Goal: Task Accomplishment & Management: Manage account settings

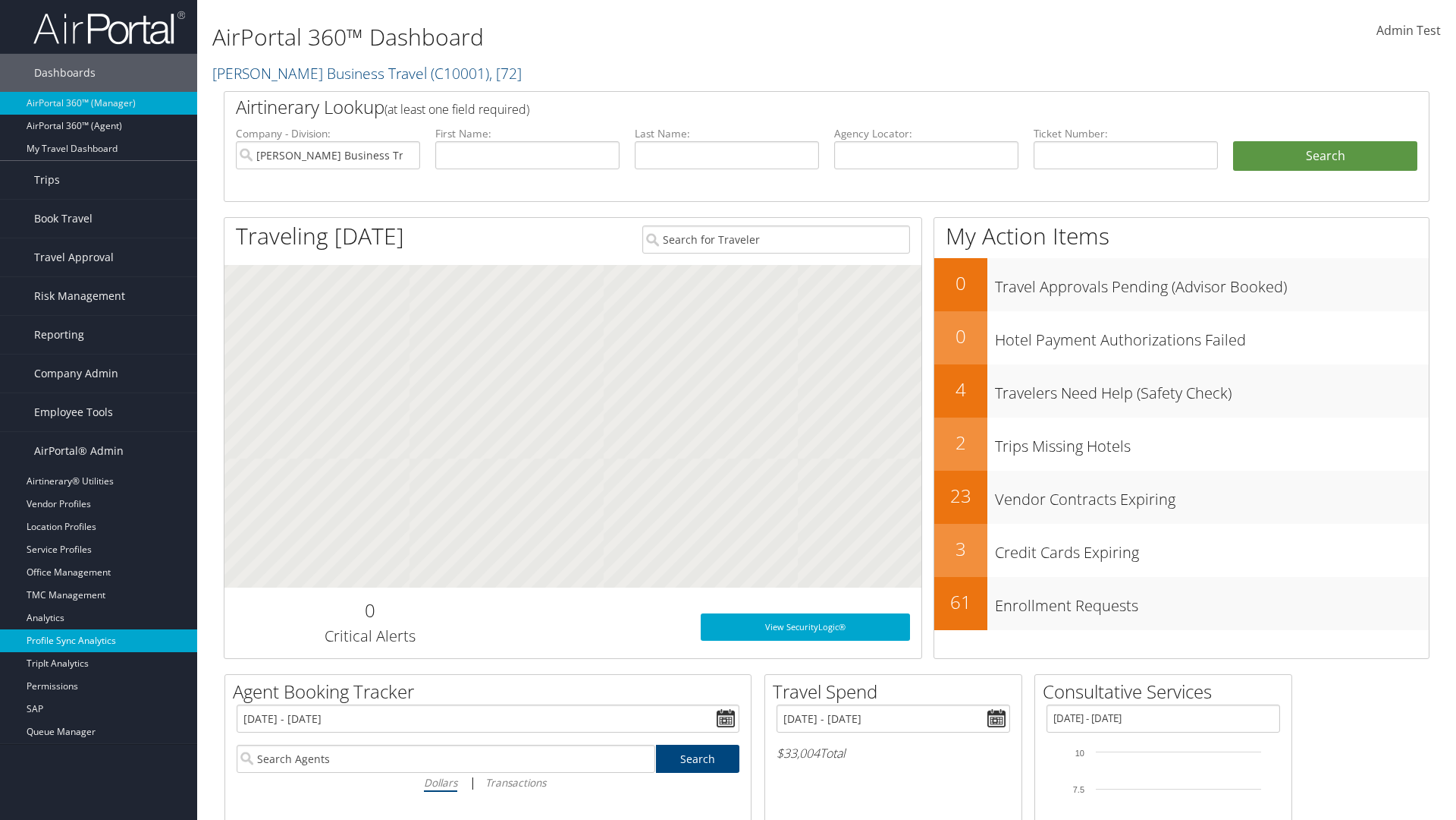
click at [98, 641] on link "Profile Sync Analytics" at bounding box center [98, 641] width 197 height 23
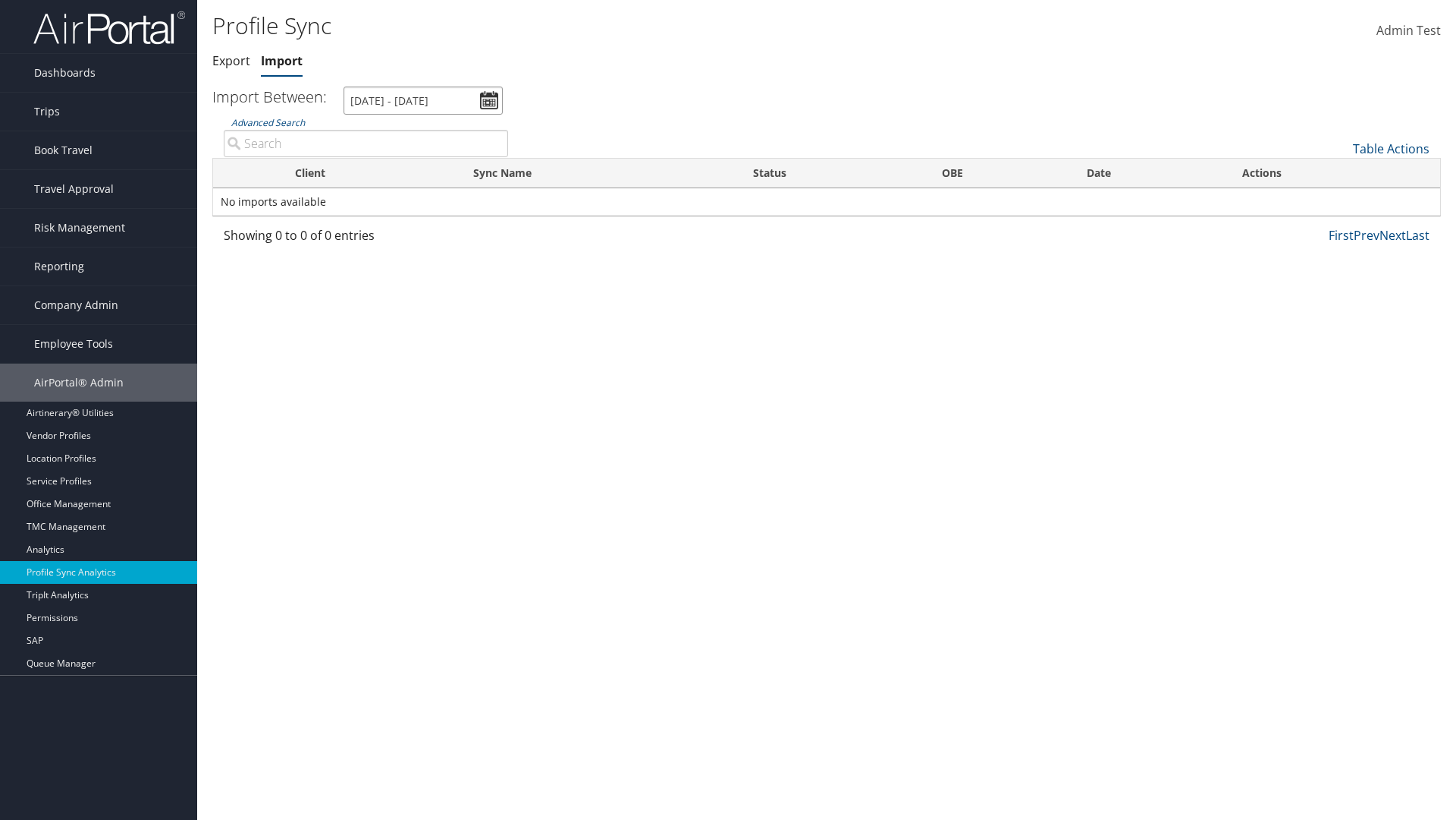
click at [423, 100] on input "7/28/2025 - 8/29/2025" at bounding box center [423, 100] width 159 height 28
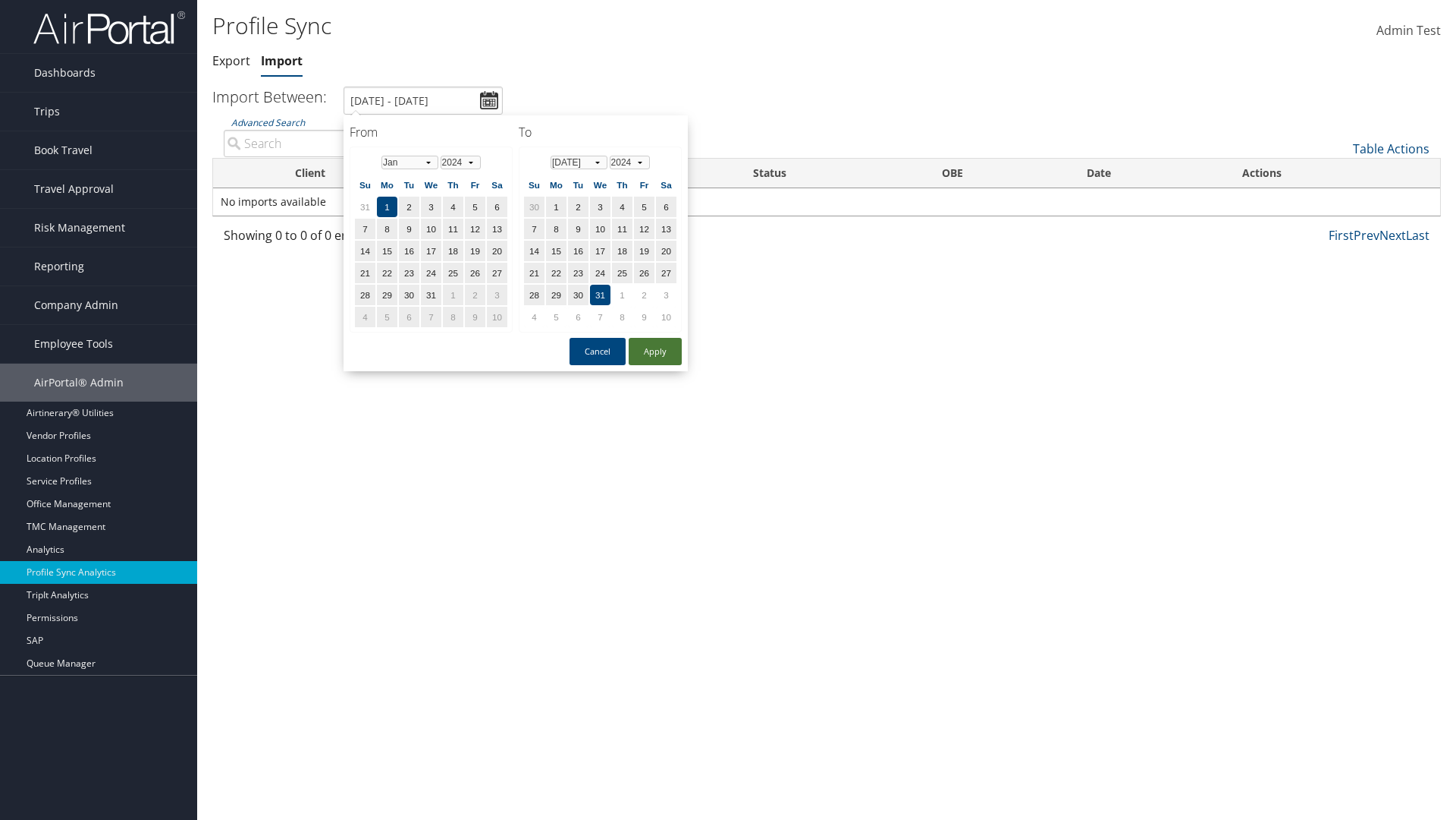
click at [655, 350] on button "Apply" at bounding box center [656, 351] width 53 height 27
type input "1/1/2024 - 7/31/2024"
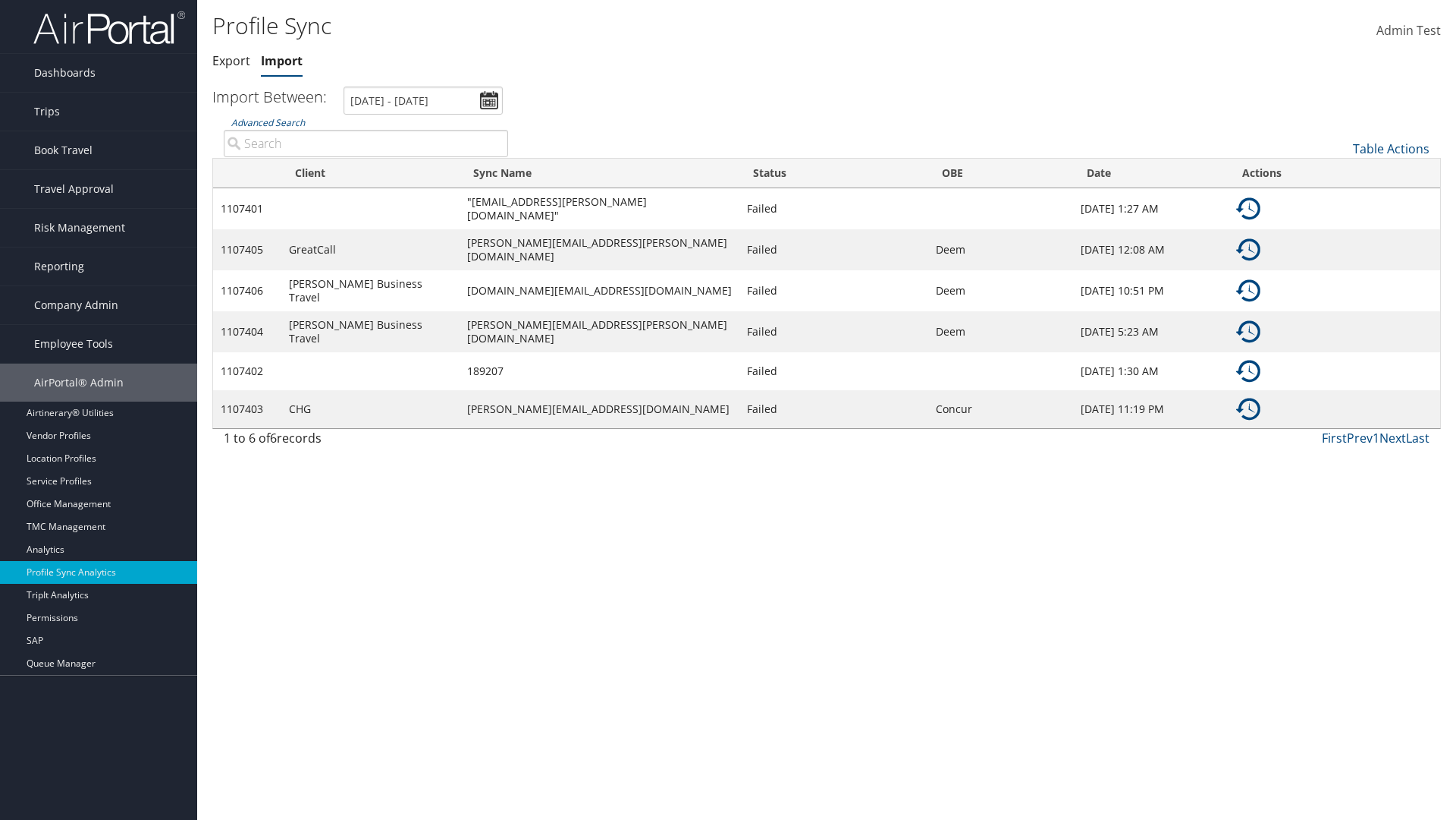
click at [1249, 207] on img at bounding box center [1249, 209] width 24 height 24
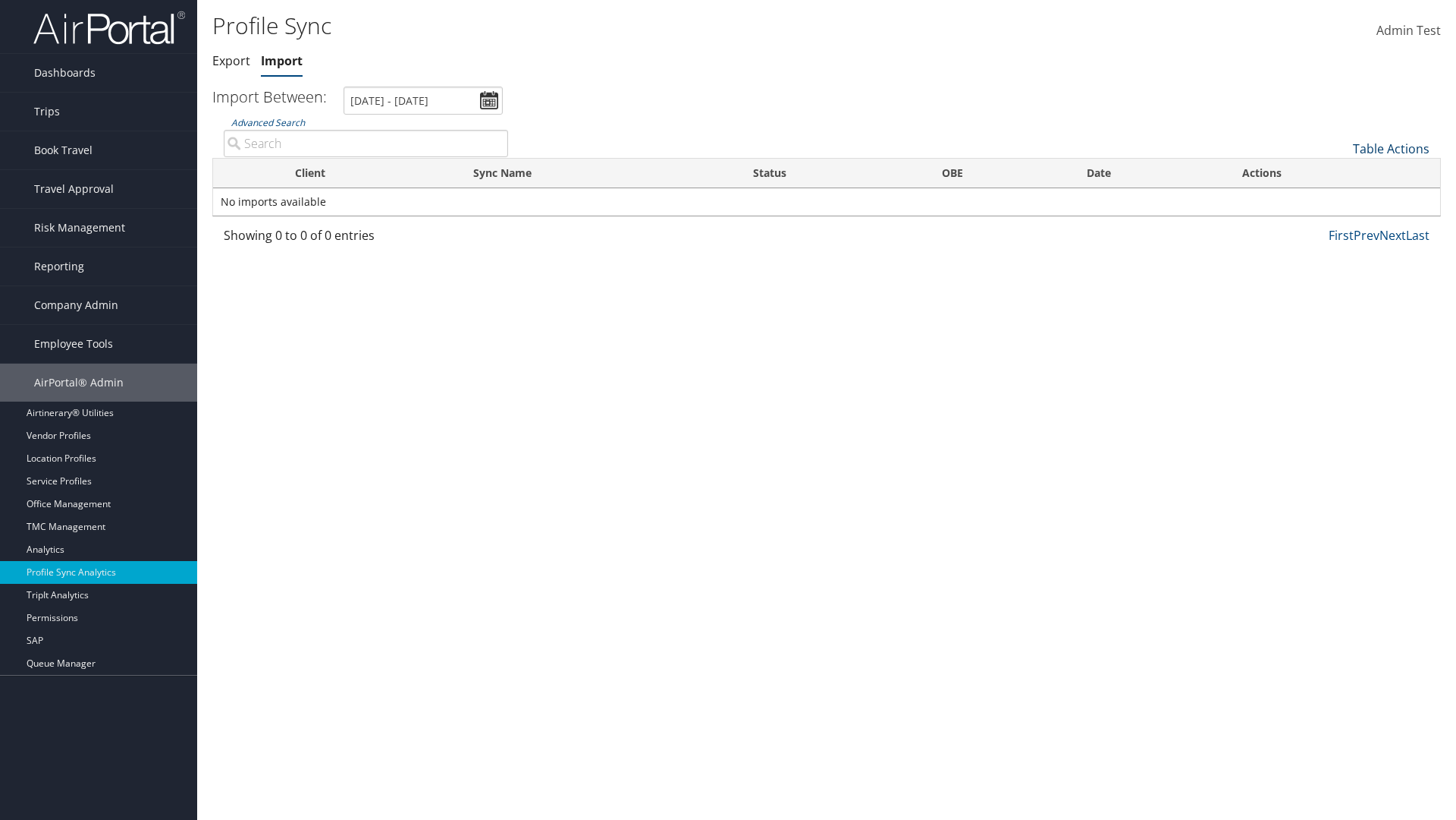
click at [1391, 148] on link "Table Actions" at bounding box center [1391, 149] width 77 height 17
click at [1341, 172] on link "Sync Profile" at bounding box center [1340, 172] width 199 height 26
click at [0, 0] on input "User" at bounding box center [0, 0] width 0 height 0
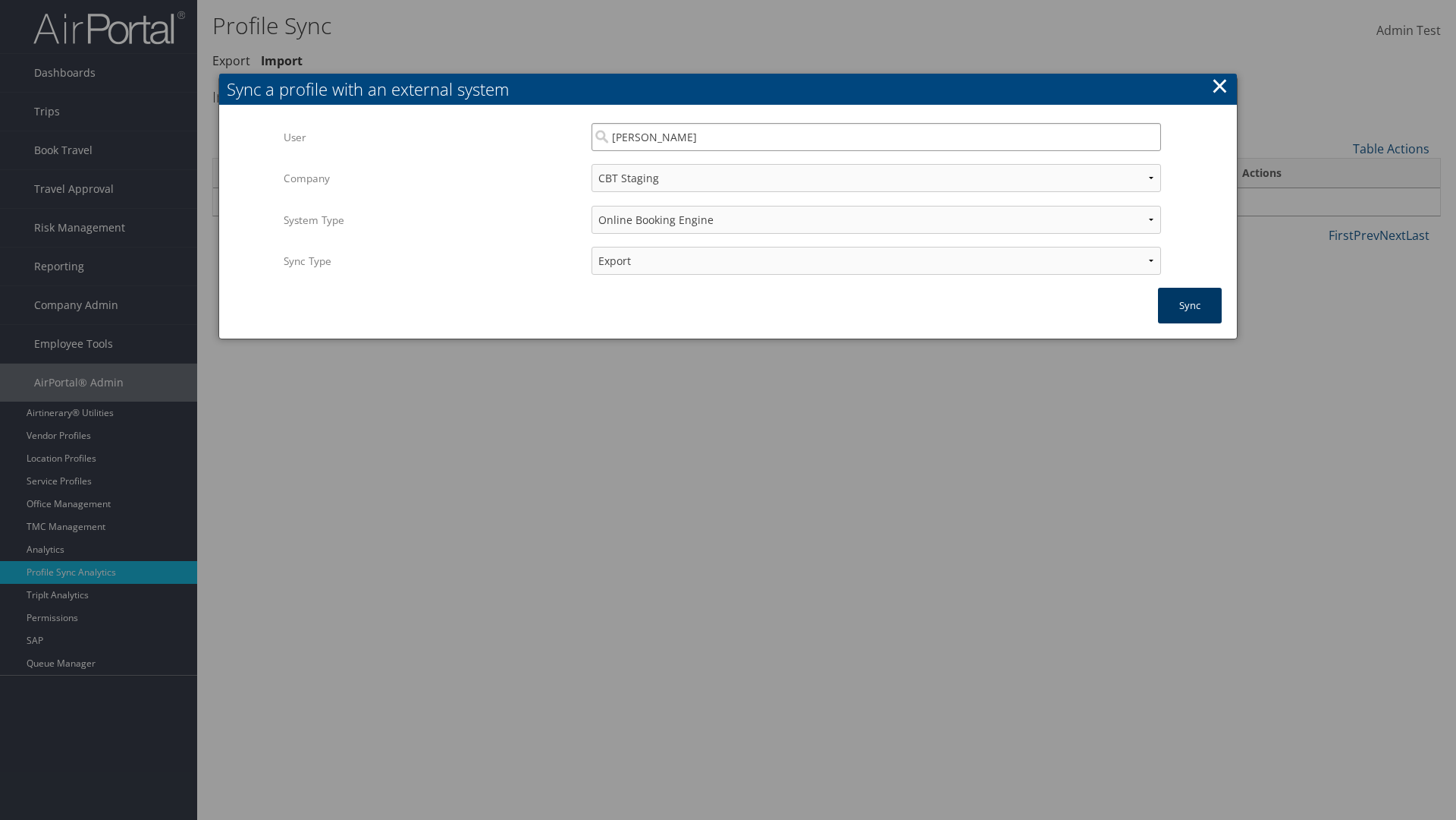
type input "Kyle Casazza"
click at [1190, 305] on button "Sync" at bounding box center [1190, 305] width 64 height 36
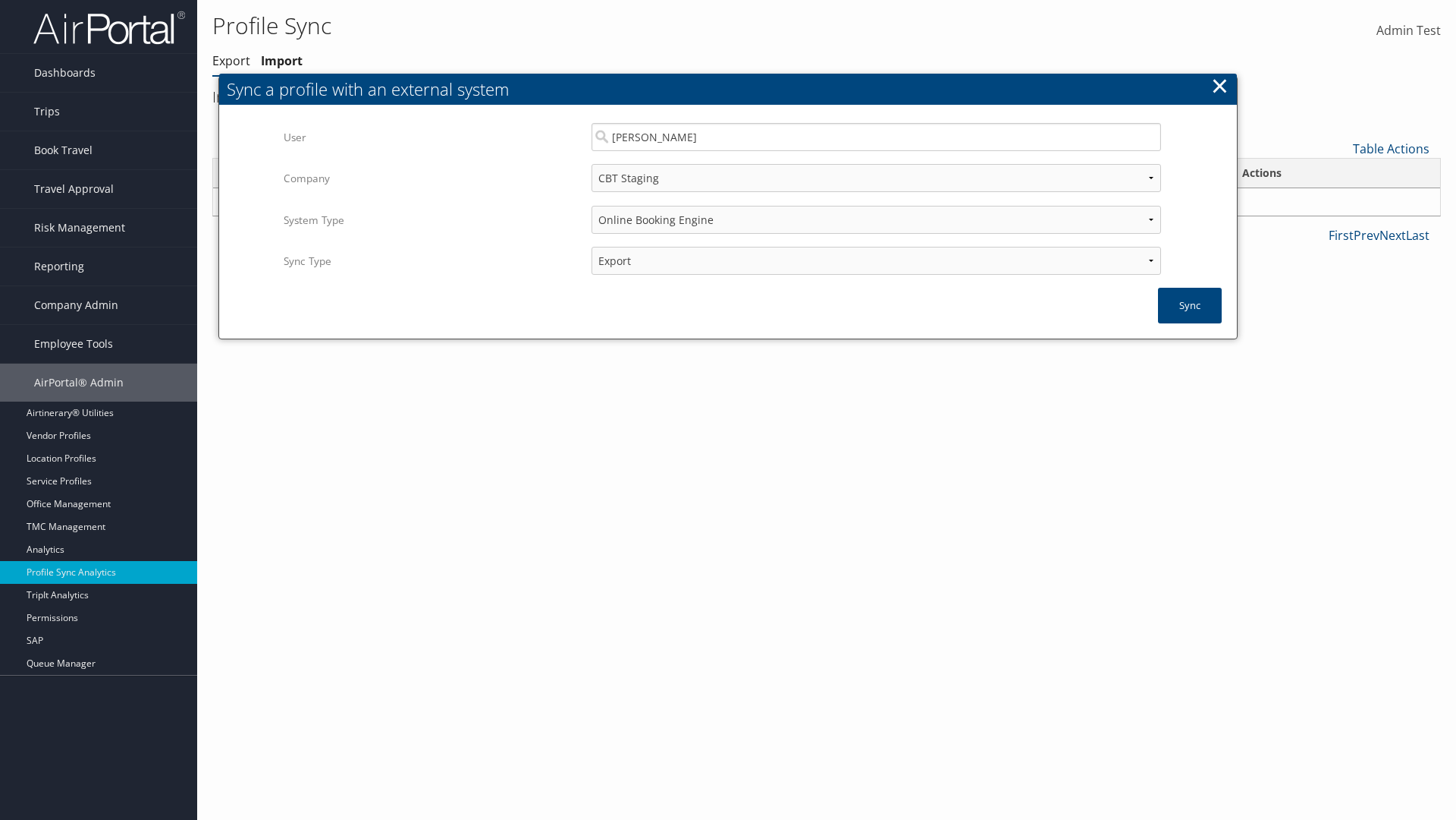
click at [232, 61] on link "Export" at bounding box center [231, 61] width 38 height 17
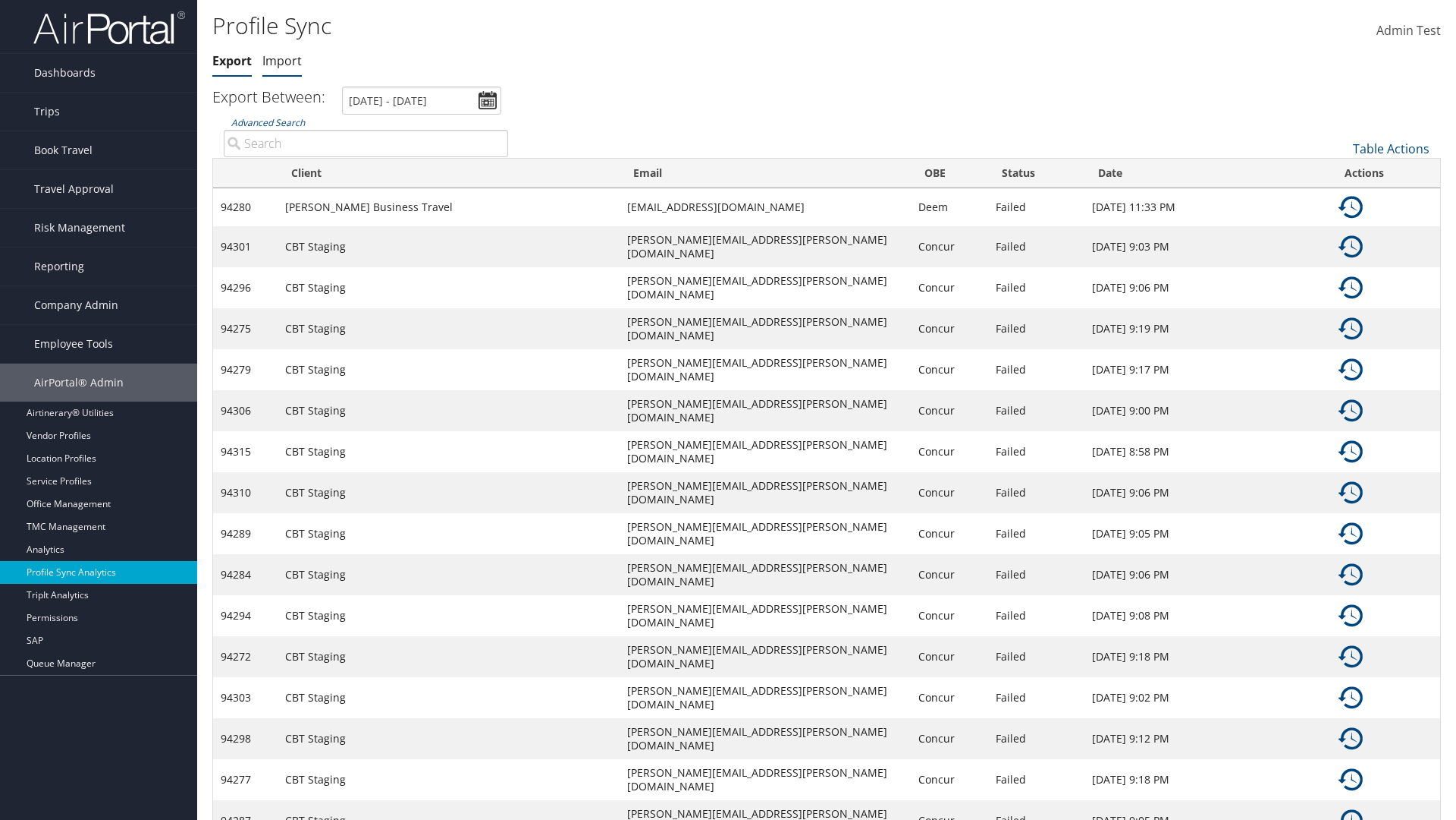
click at [282, 61] on link "Import" at bounding box center [282, 61] width 40 height 17
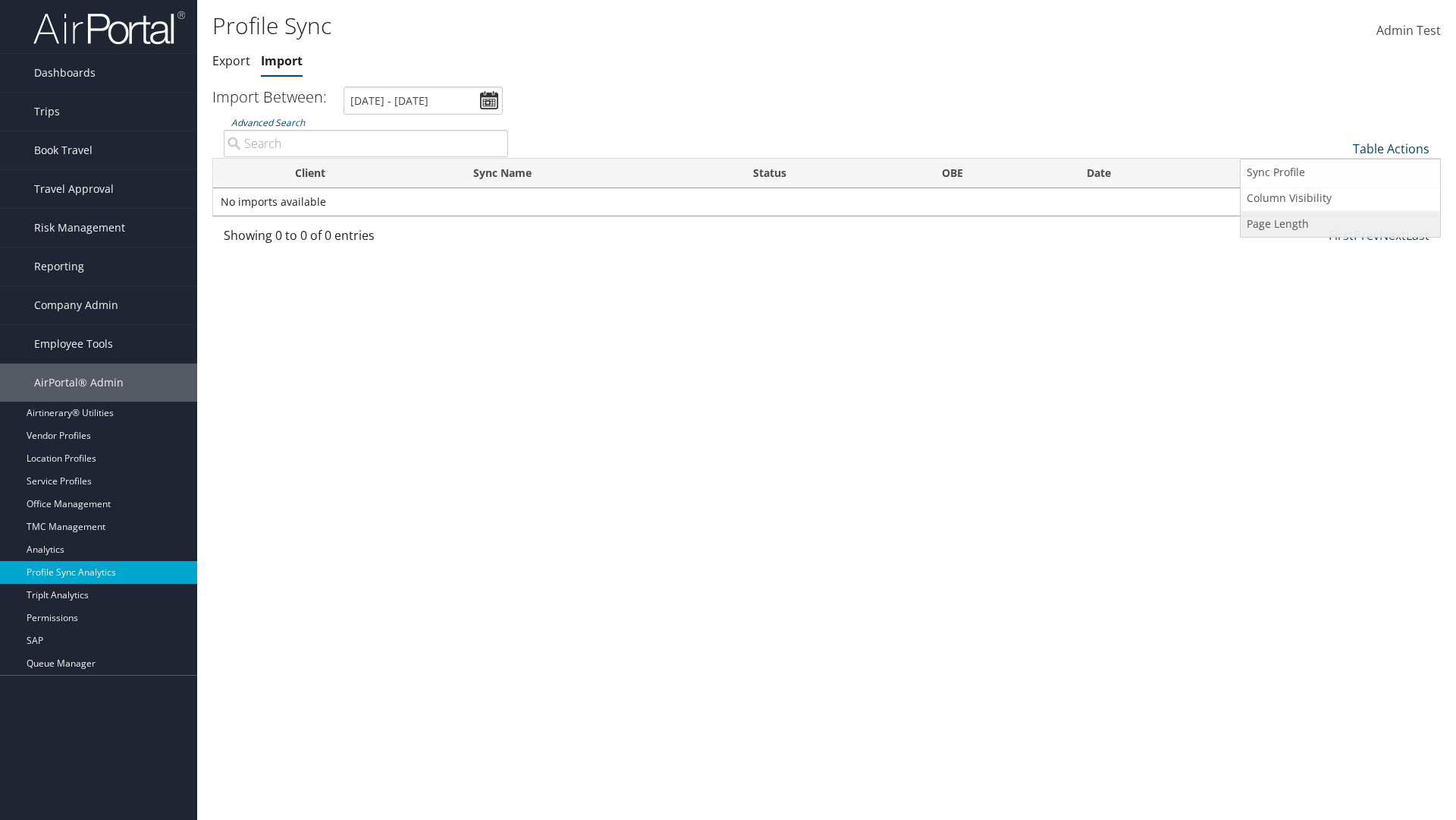
click at [1341, 223] on link "Page Length" at bounding box center [1340, 224] width 199 height 26
click at [1341, 199] on link "25" at bounding box center [1340, 199] width 199 height 26
click at [1391, 148] on link "Table Actions" at bounding box center [1391, 149] width 77 height 17
click at [1341, 223] on link "Page Length" at bounding box center [1340, 224] width 199 height 26
click at [1341, 224] on link "50" at bounding box center [1340, 225] width 199 height 26
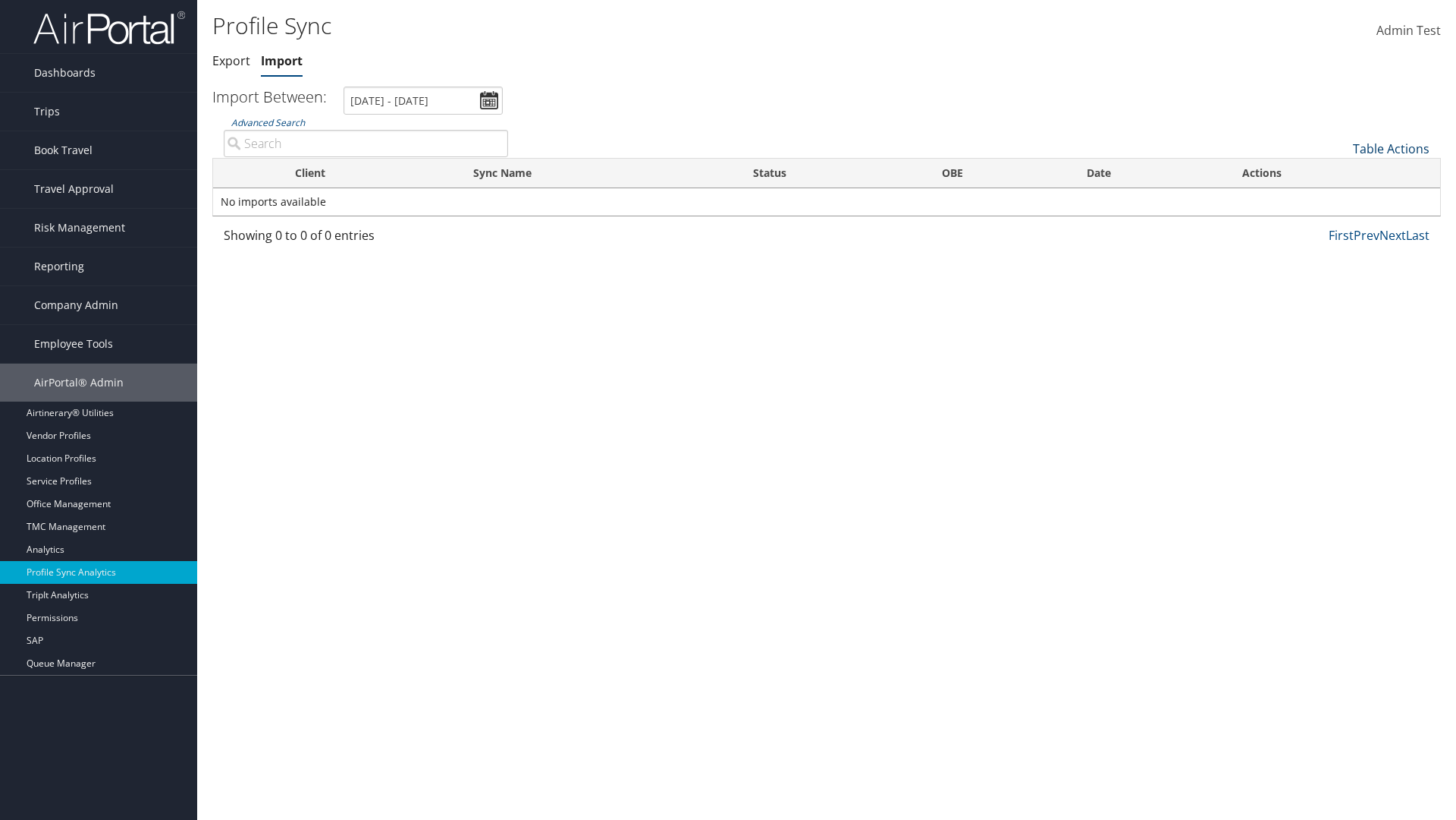
click at [1391, 148] on link "Table Actions" at bounding box center [1391, 149] width 77 height 17
click at [1341, 250] on link "100" at bounding box center [1340, 251] width 199 height 26
click at [1391, 148] on link "Table Actions" at bounding box center [1391, 149] width 77 height 17
click at [1341, 199] on link "Client" at bounding box center [1340, 199] width 199 height 26
click at [1341, 224] on link "Sync Name" at bounding box center [1340, 225] width 199 height 26
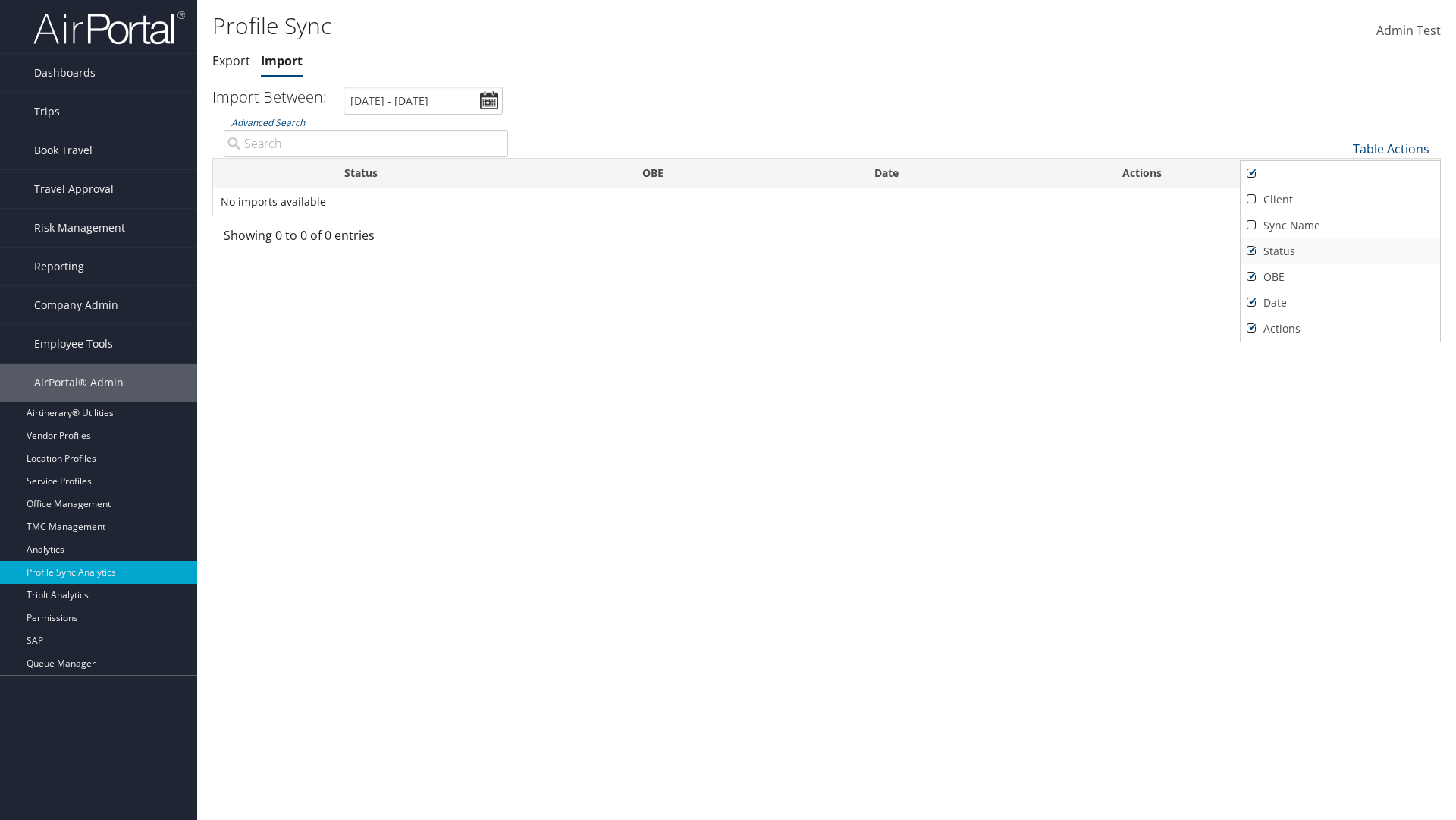
click at [1341, 250] on link "Status" at bounding box center [1340, 251] width 199 height 26
click at [1341, 276] on link "OBE" at bounding box center [1340, 277] width 199 height 26
click at [1341, 302] on link "Date" at bounding box center [1340, 303] width 199 height 26
click at [1341, 328] on link "Actions" at bounding box center [1340, 328] width 199 height 26
click at [1341, 199] on link "Client" at bounding box center [1340, 199] width 199 height 26
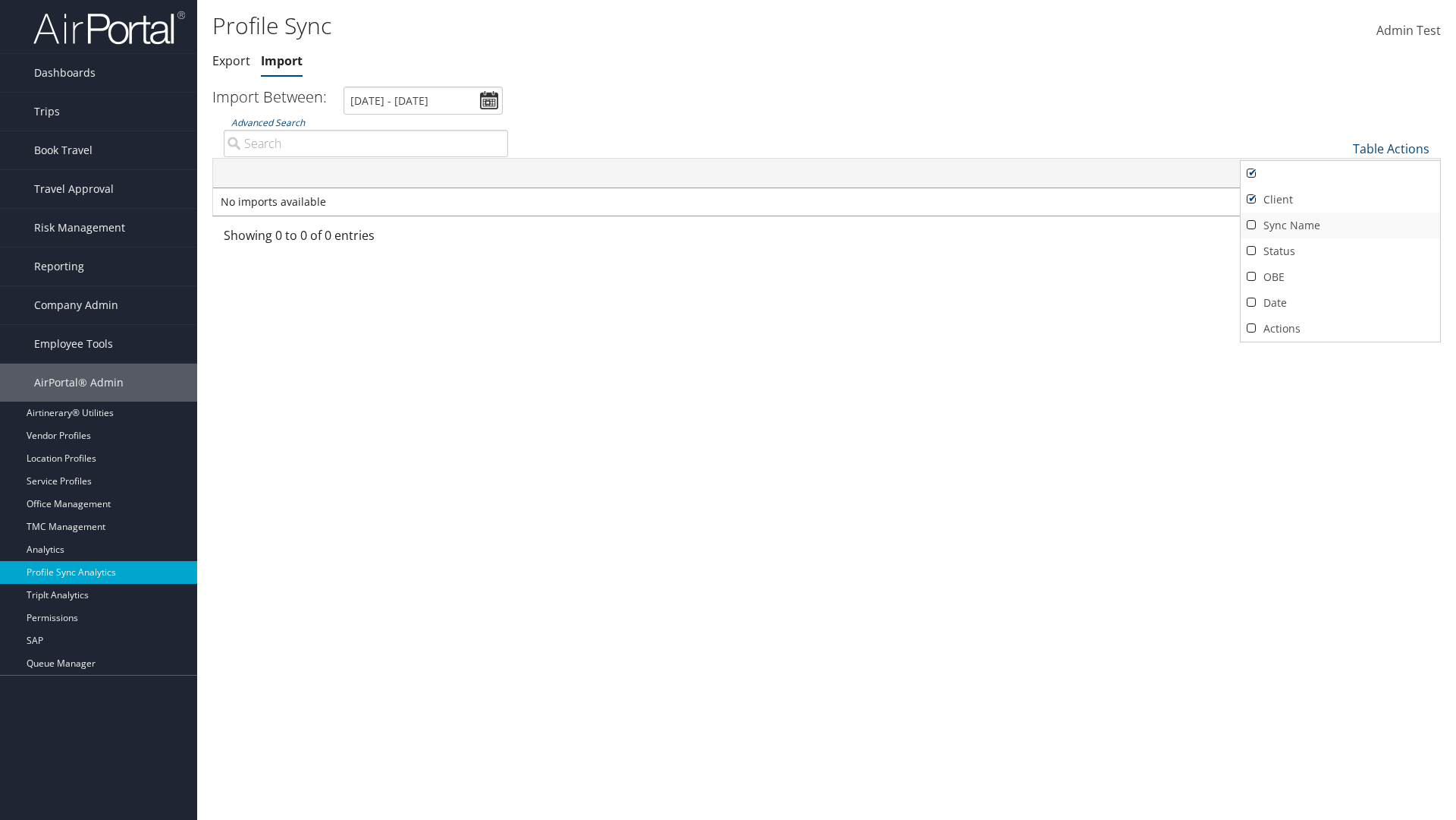
click at [1341, 224] on link "Sync Name" at bounding box center [1340, 225] width 199 height 26
